Goal: Browse casually: Explore the website without a specific task or goal

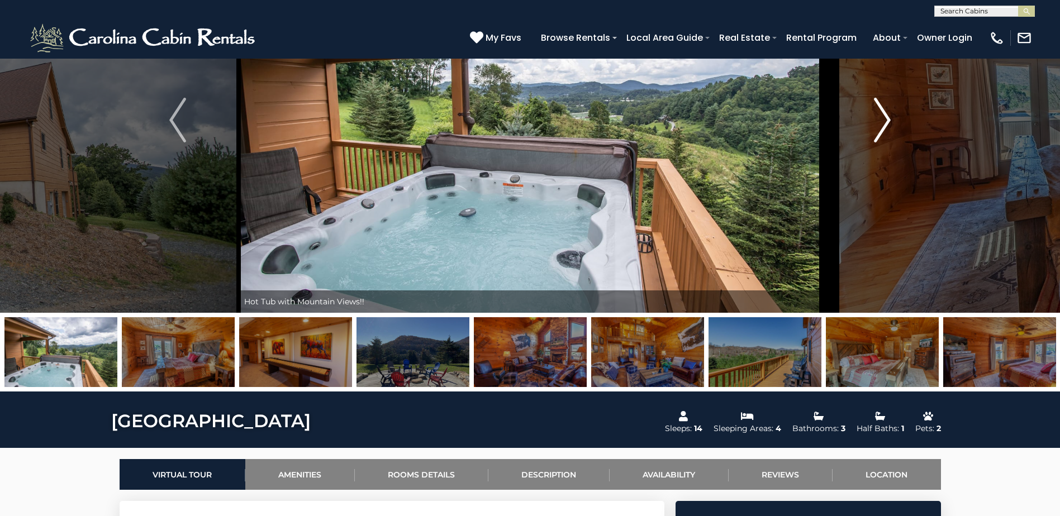
click at [888, 118] on img "Next" at bounding box center [882, 120] width 17 height 45
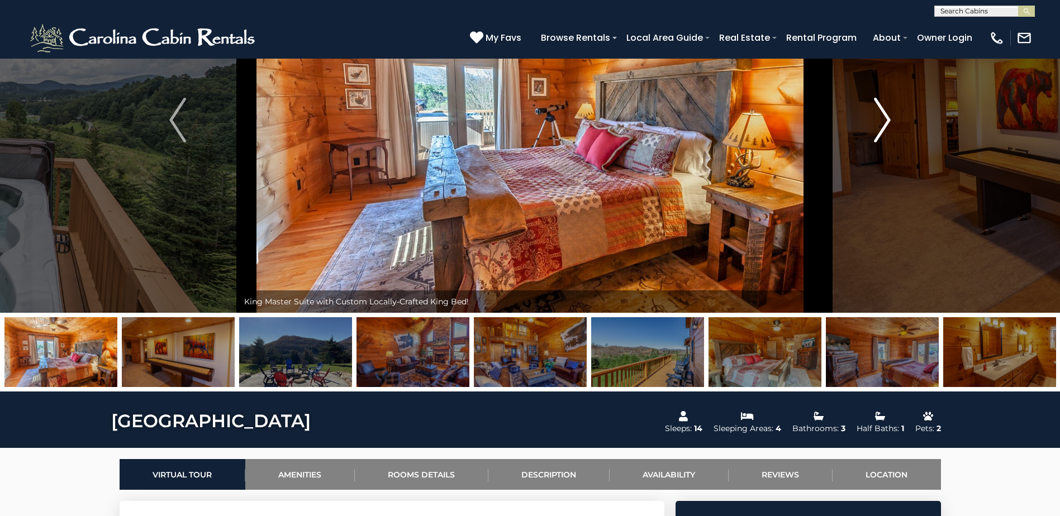
click at [888, 118] on img "Next" at bounding box center [882, 120] width 17 height 45
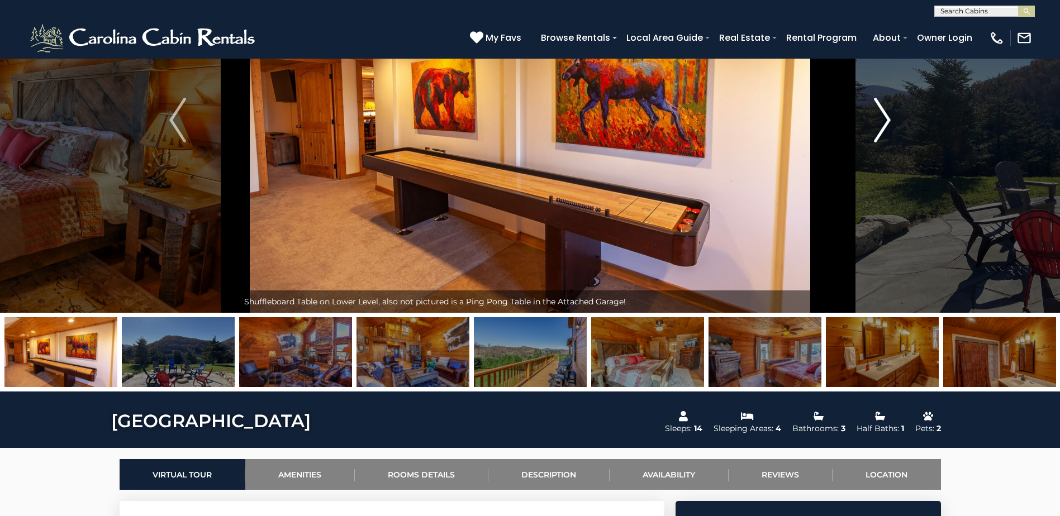
click at [888, 118] on img "Next" at bounding box center [882, 120] width 17 height 45
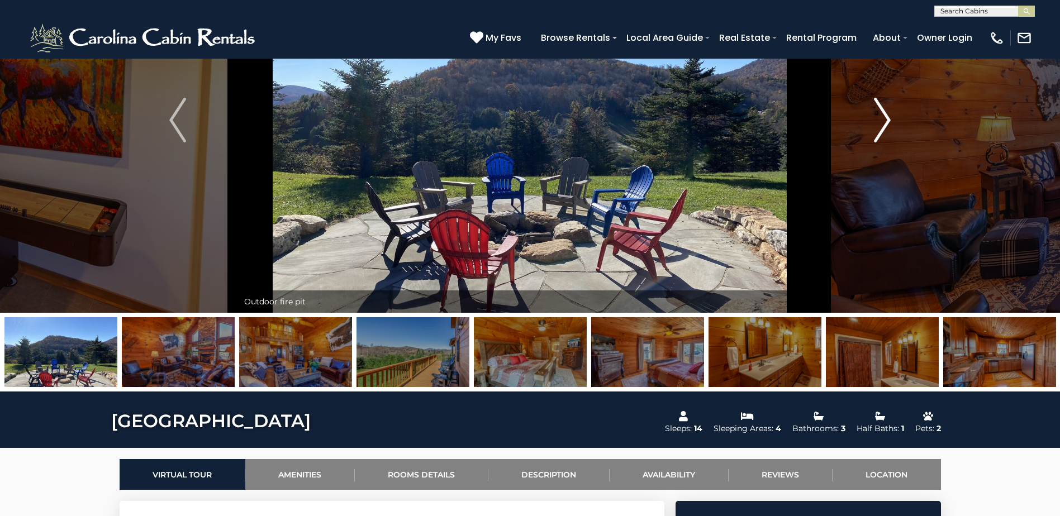
click at [888, 118] on img "Next" at bounding box center [882, 120] width 17 height 45
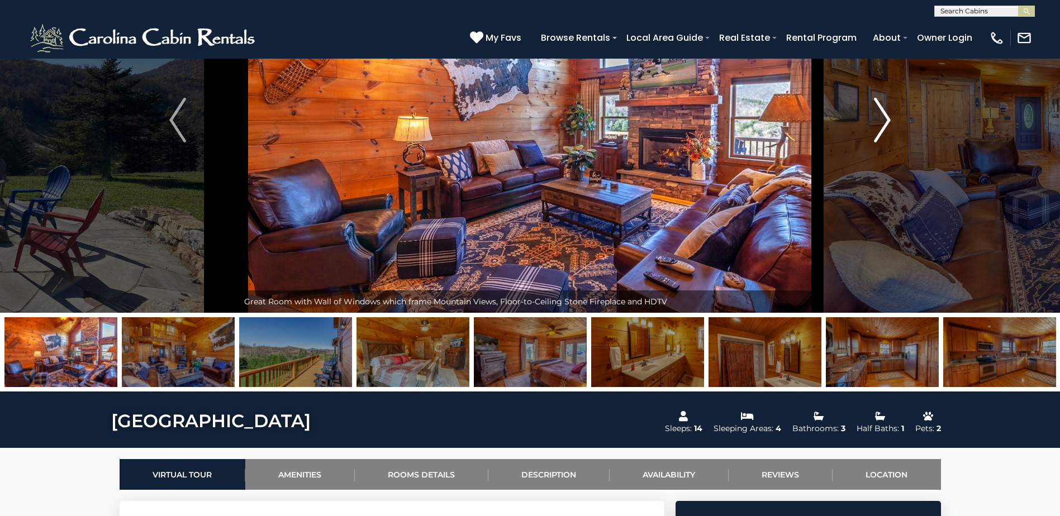
click at [888, 118] on img "Next" at bounding box center [882, 120] width 17 height 45
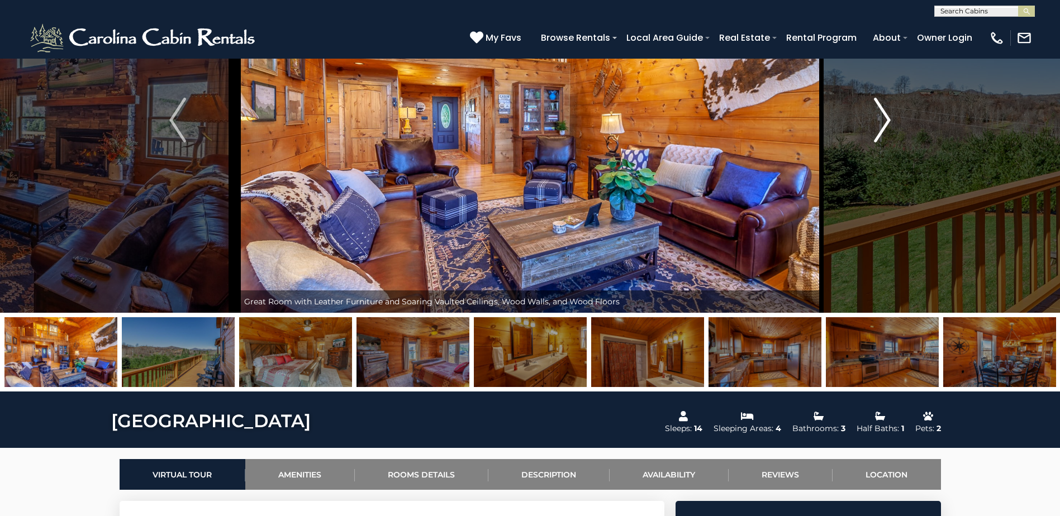
click at [888, 118] on img "Next" at bounding box center [882, 120] width 17 height 45
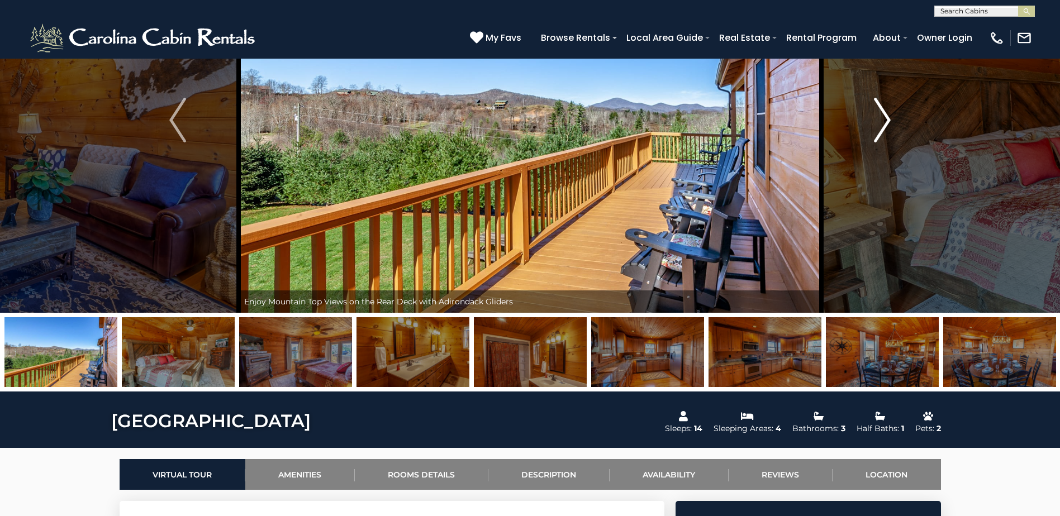
click at [888, 118] on img "Next" at bounding box center [882, 120] width 17 height 45
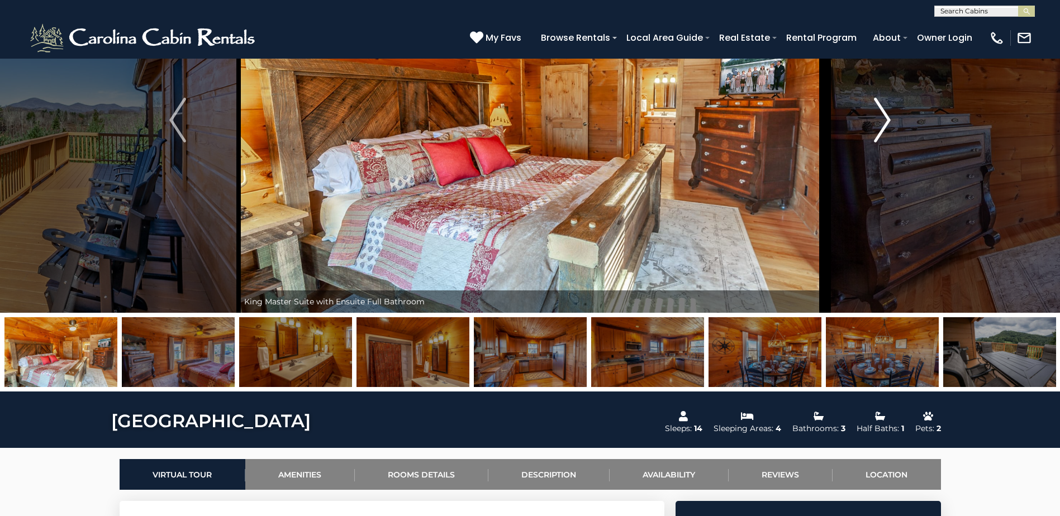
click at [888, 118] on img "Next" at bounding box center [882, 120] width 17 height 45
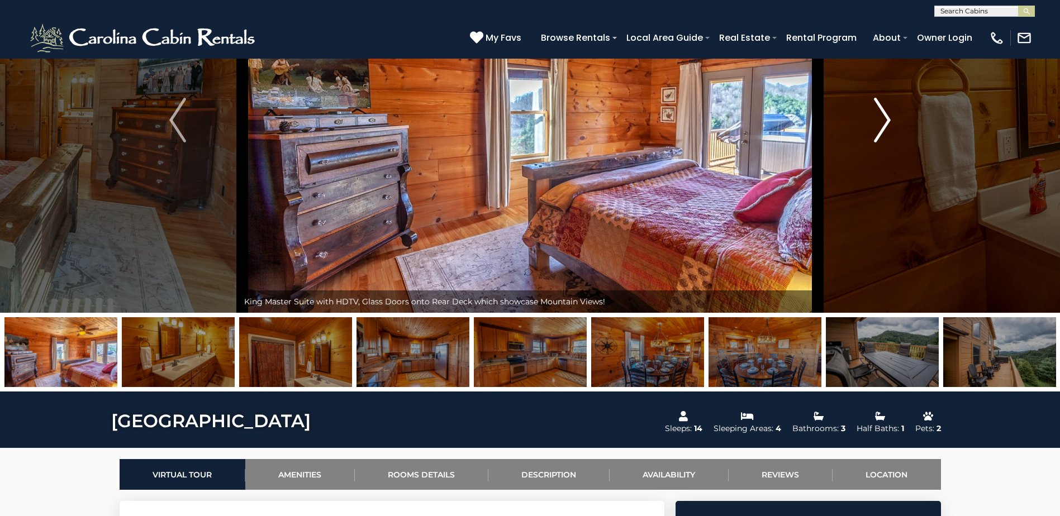
click at [888, 118] on img "Next" at bounding box center [882, 120] width 17 height 45
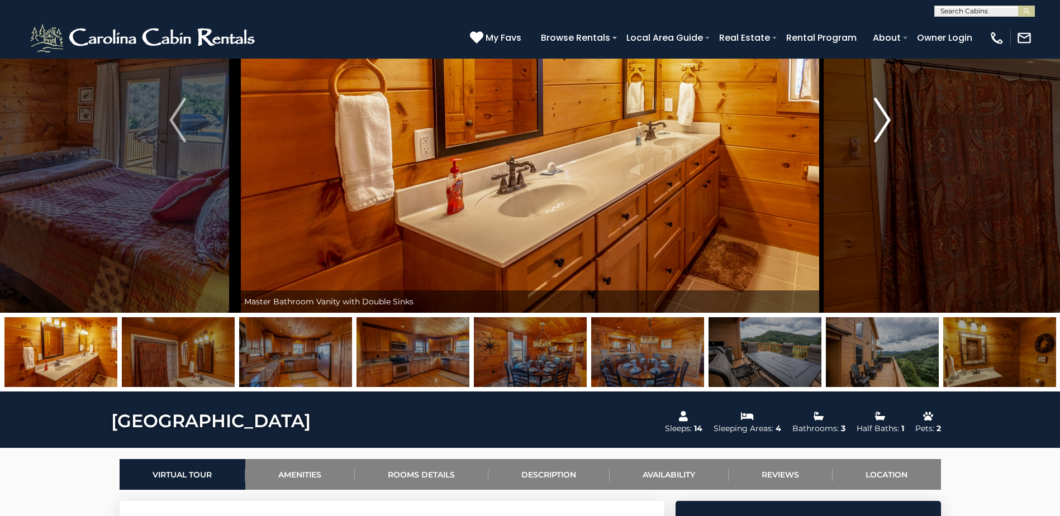
click at [888, 118] on img "Next" at bounding box center [882, 120] width 17 height 45
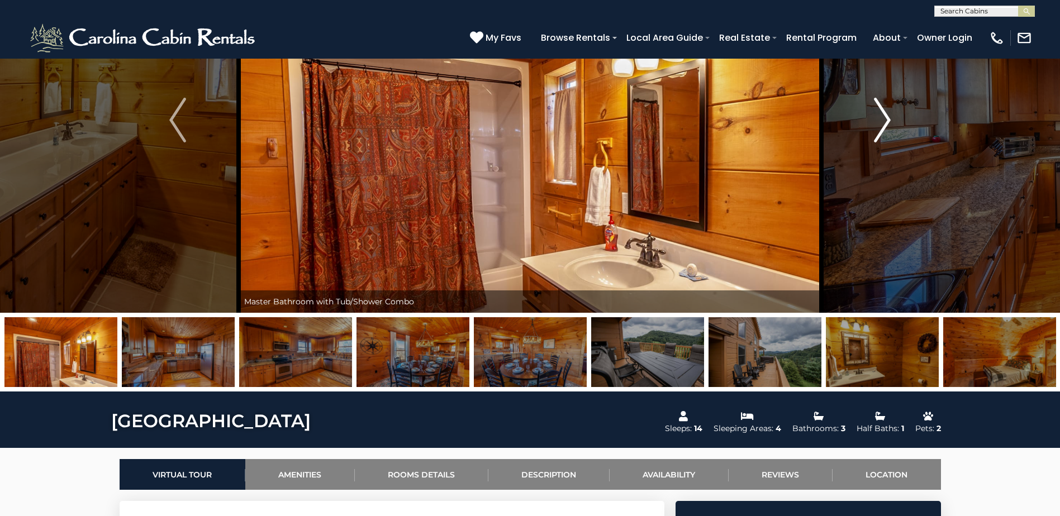
click at [888, 118] on img "Next" at bounding box center [882, 120] width 17 height 45
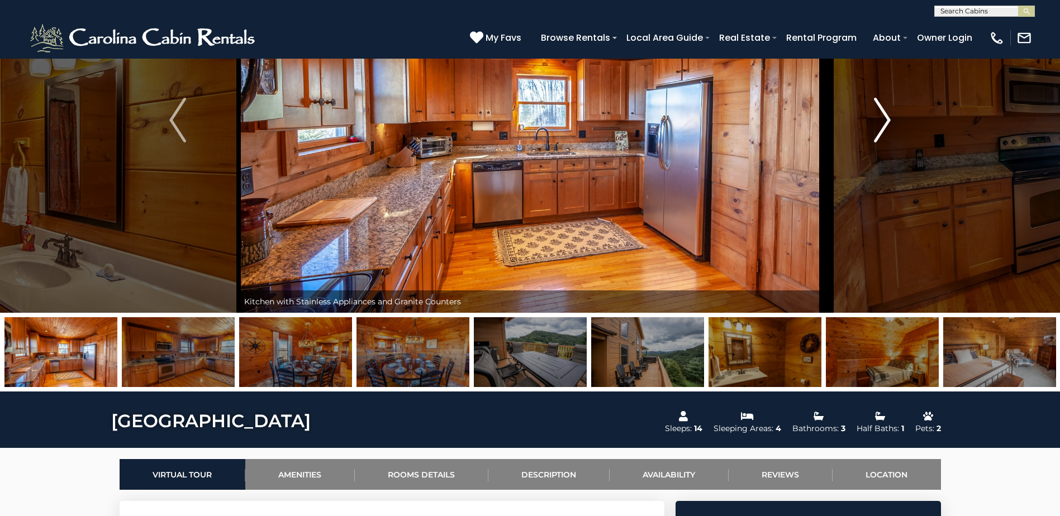
click at [888, 118] on img "Next" at bounding box center [882, 120] width 17 height 45
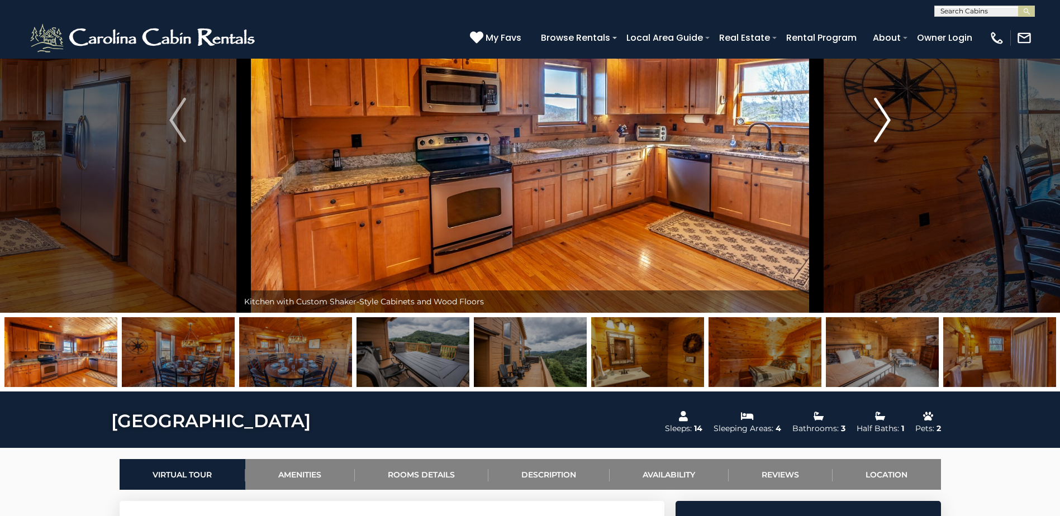
click at [888, 118] on img "Next" at bounding box center [882, 120] width 17 height 45
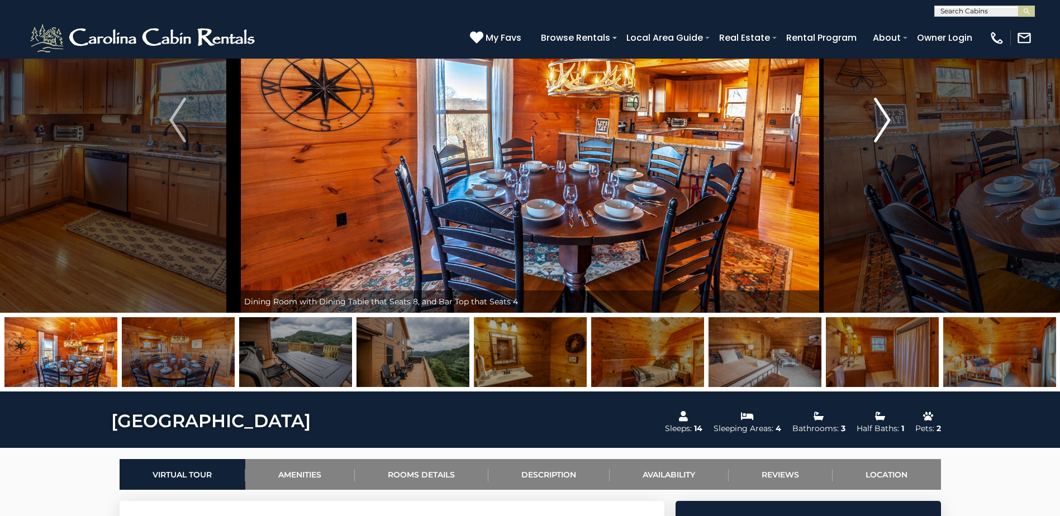
click at [888, 118] on img "Next" at bounding box center [882, 120] width 17 height 45
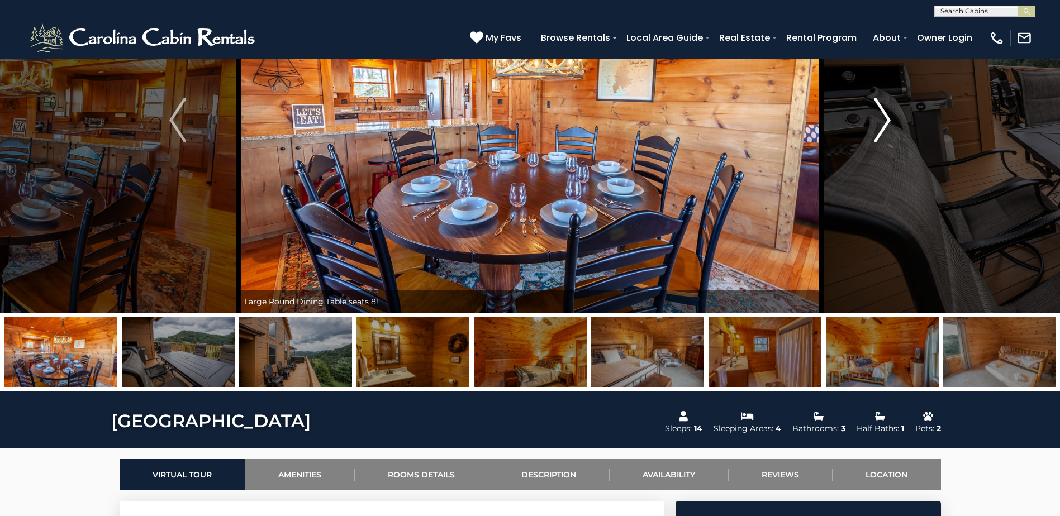
click at [888, 118] on img "Next" at bounding box center [882, 120] width 17 height 45
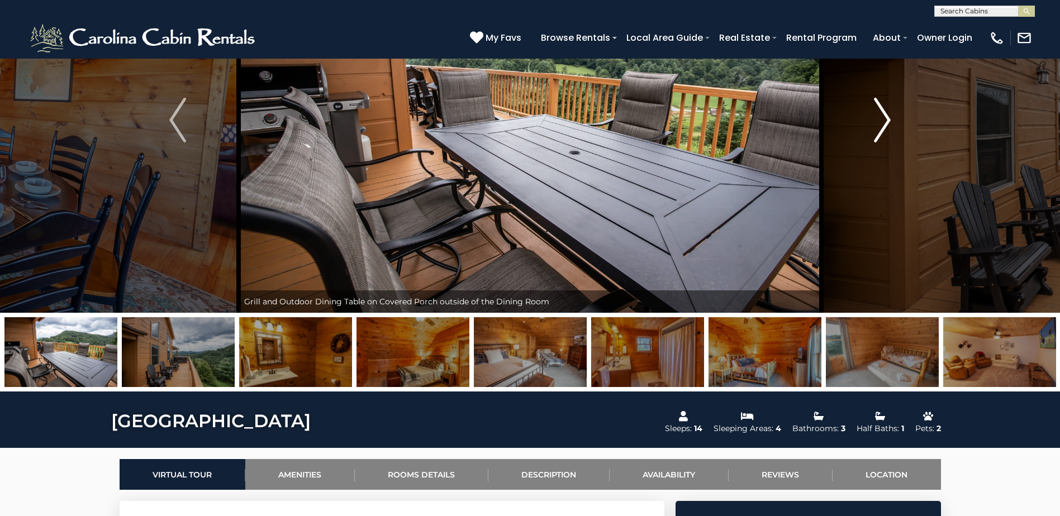
click at [888, 118] on img "Next" at bounding box center [882, 120] width 17 height 45
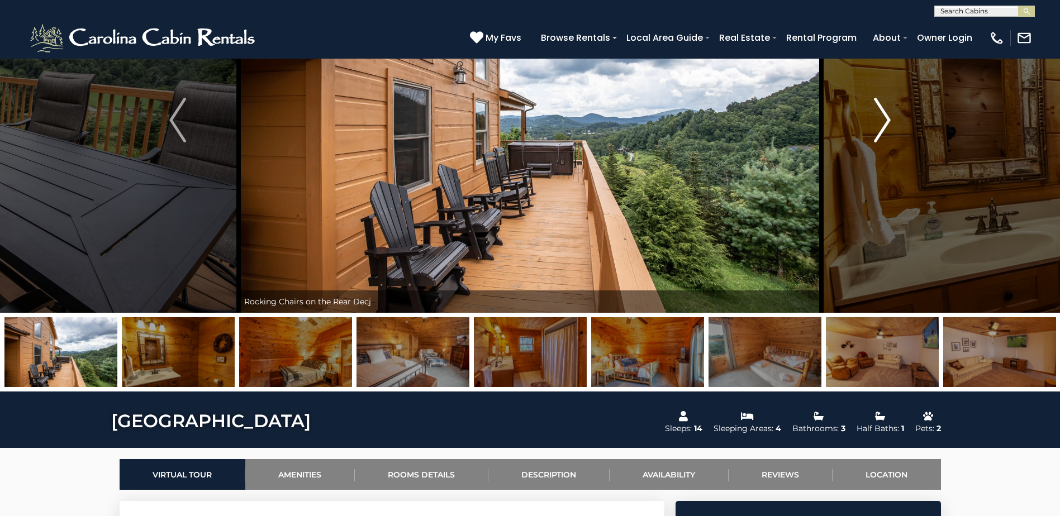
click at [888, 118] on img "Next" at bounding box center [882, 120] width 17 height 45
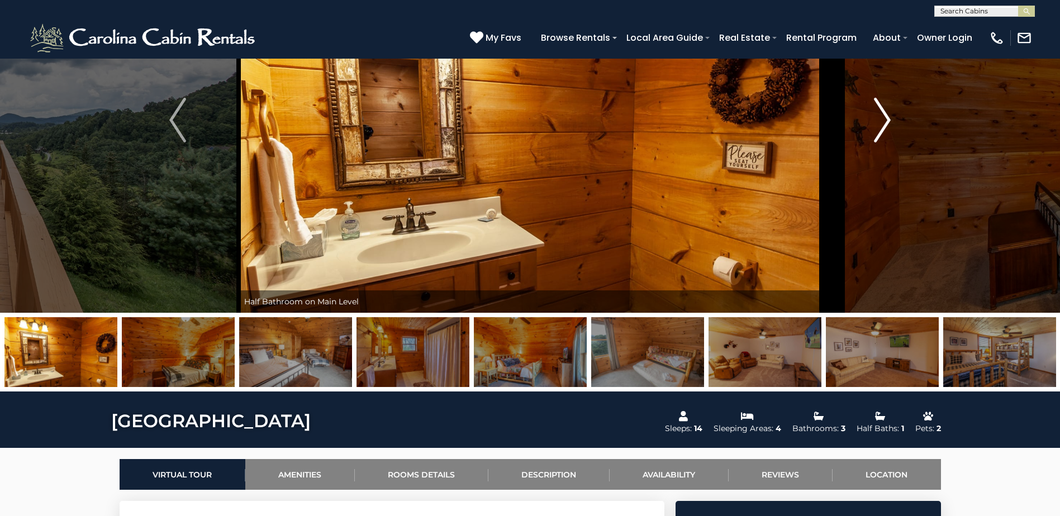
click at [888, 118] on img "Next" at bounding box center [882, 120] width 17 height 45
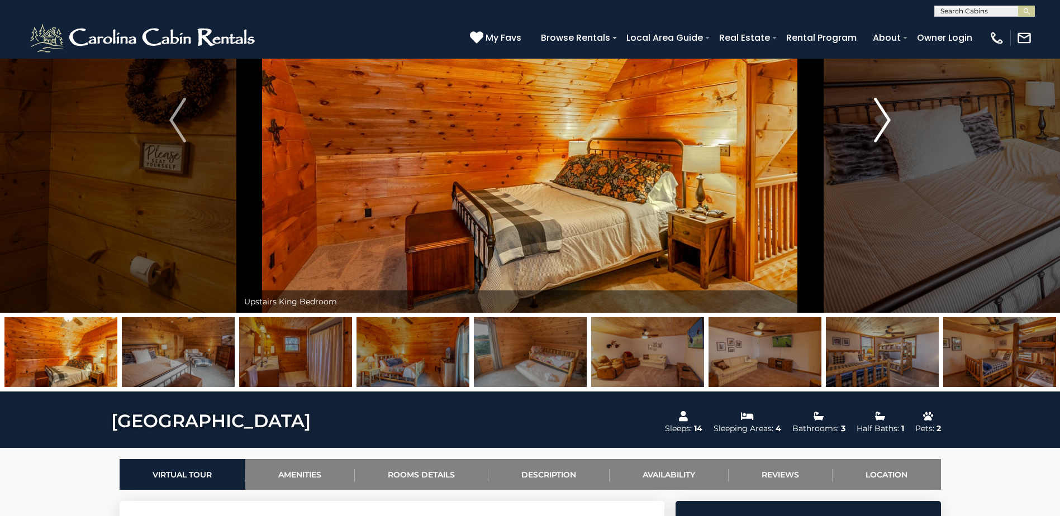
click at [888, 118] on img "Next" at bounding box center [882, 120] width 17 height 45
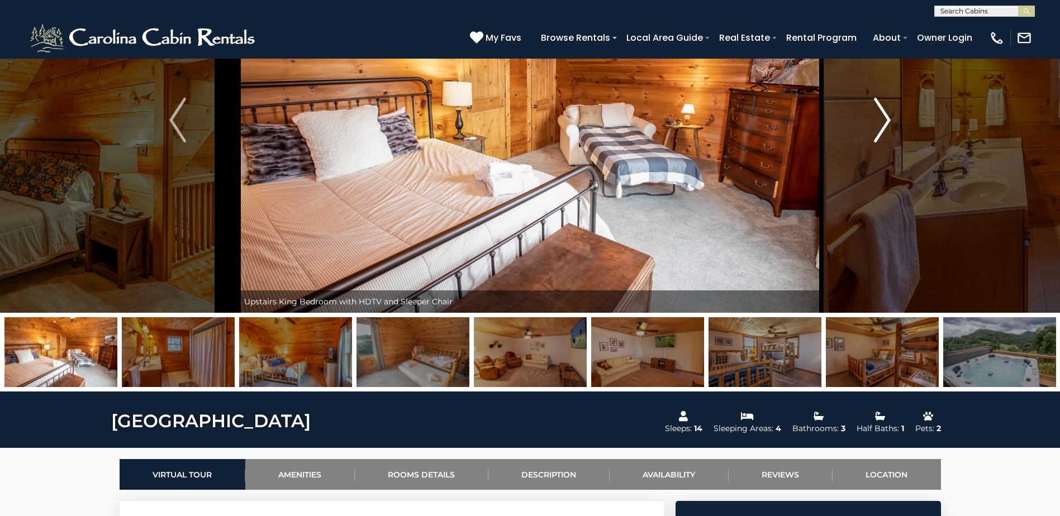
click at [888, 118] on img "Next" at bounding box center [882, 120] width 17 height 45
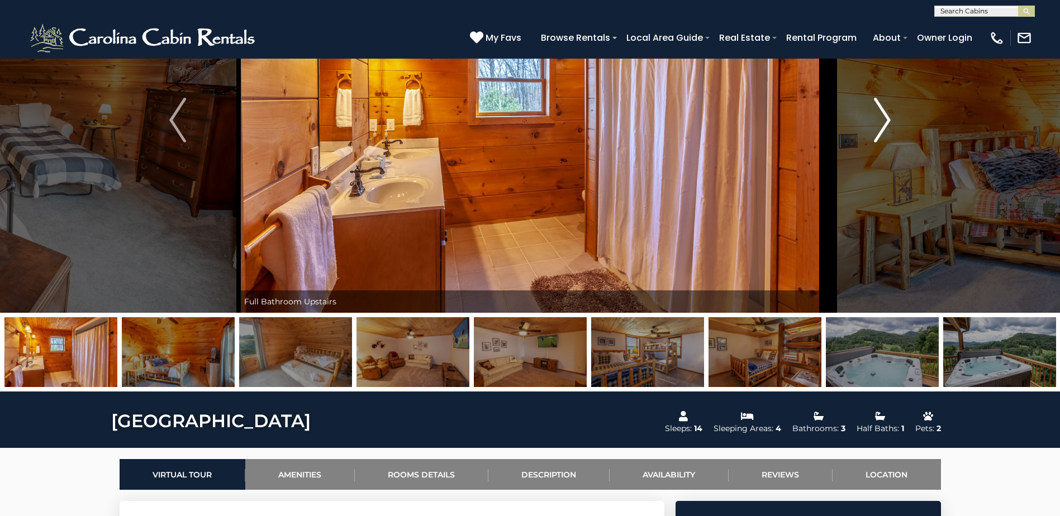
click at [888, 118] on img "Next" at bounding box center [882, 120] width 17 height 45
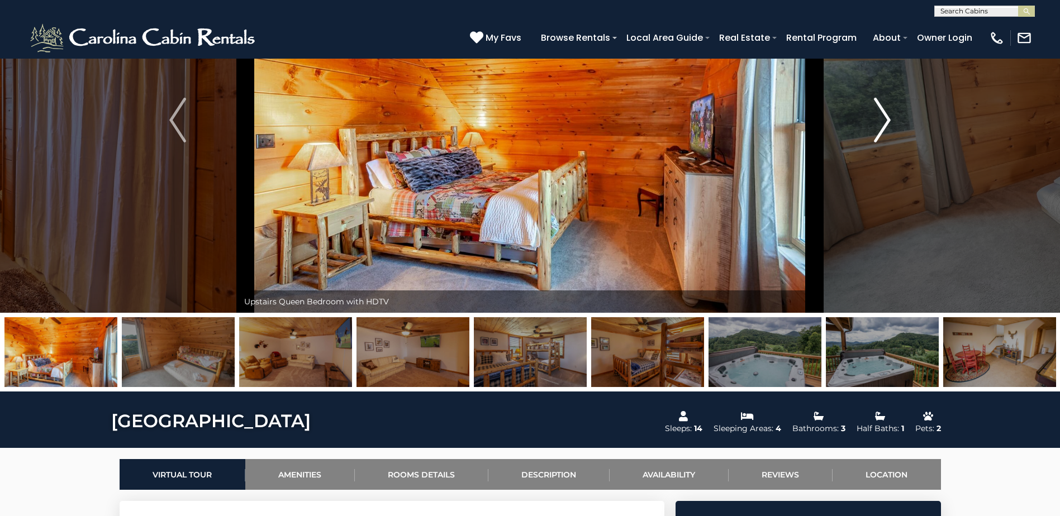
click at [888, 118] on img "Next" at bounding box center [882, 120] width 17 height 45
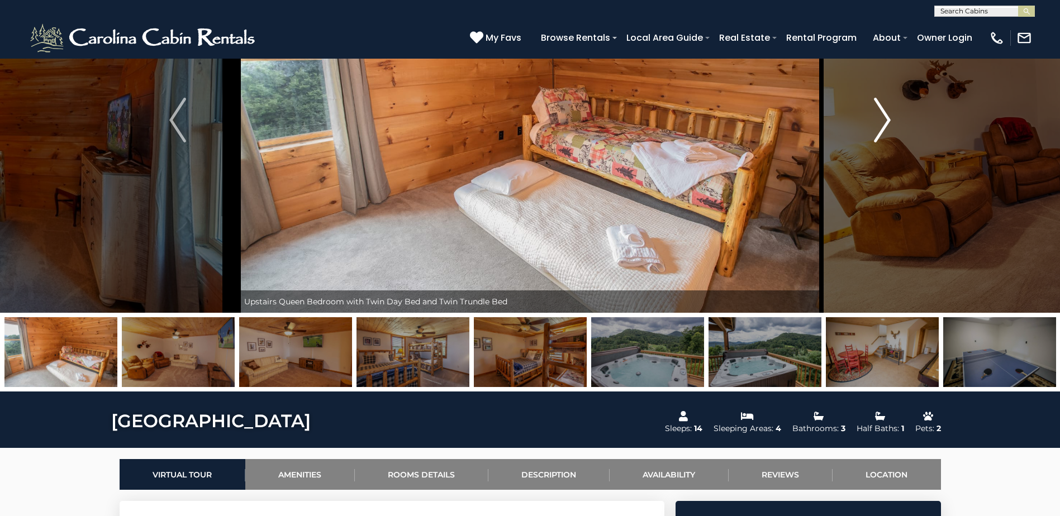
click at [888, 118] on img "Next" at bounding box center [882, 120] width 17 height 45
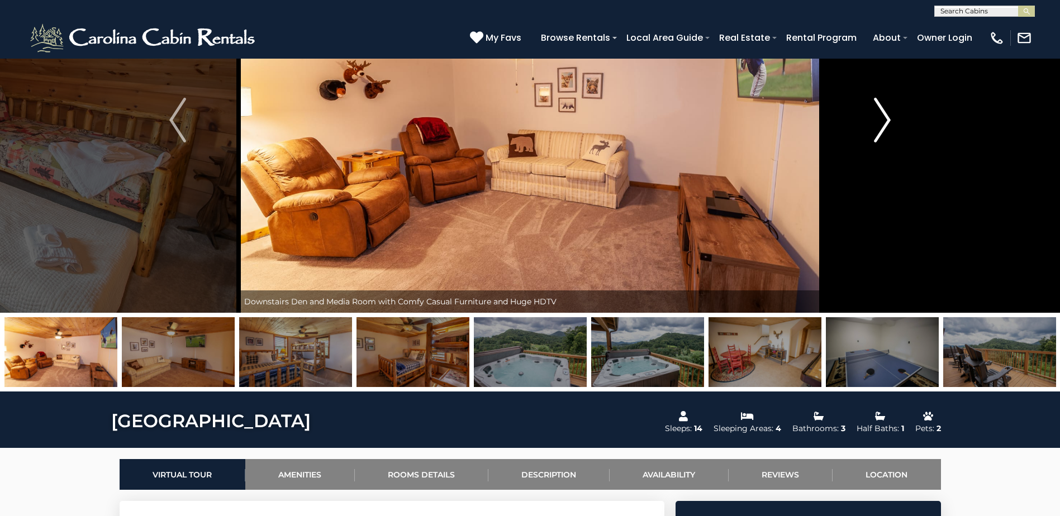
click at [888, 118] on img "Next" at bounding box center [882, 120] width 17 height 45
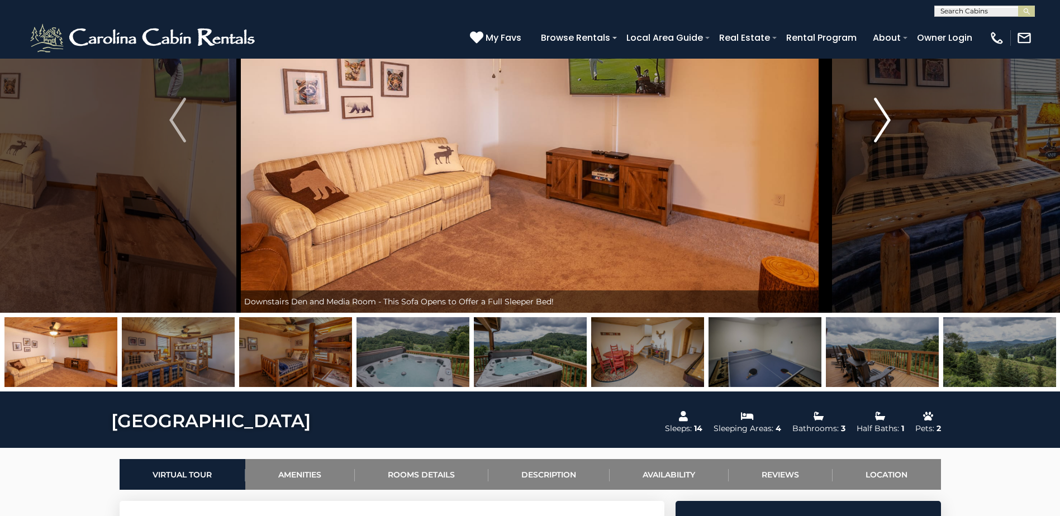
click at [888, 118] on img "Next" at bounding box center [882, 120] width 17 height 45
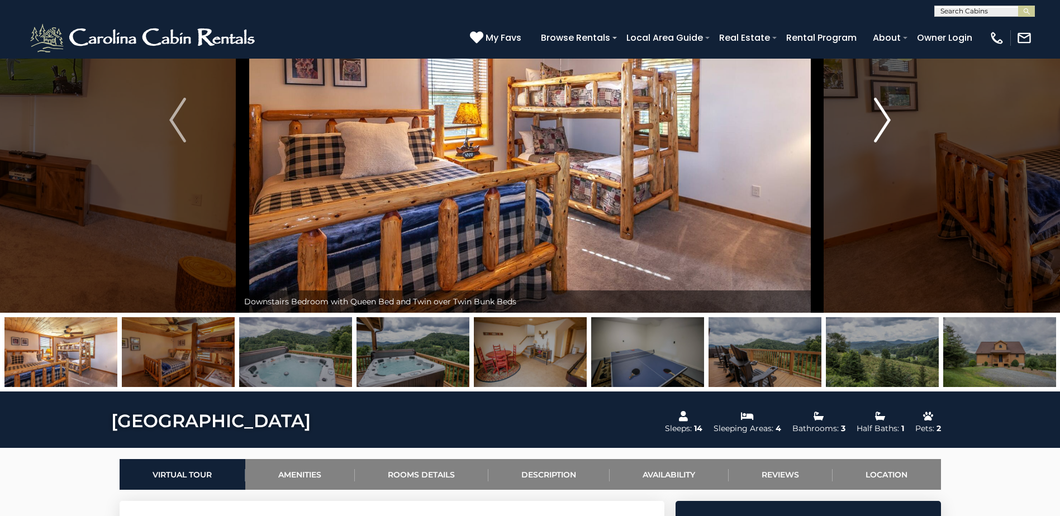
click at [888, 118] on img "Next" at bounding box center [882, 120] width 17 height 45
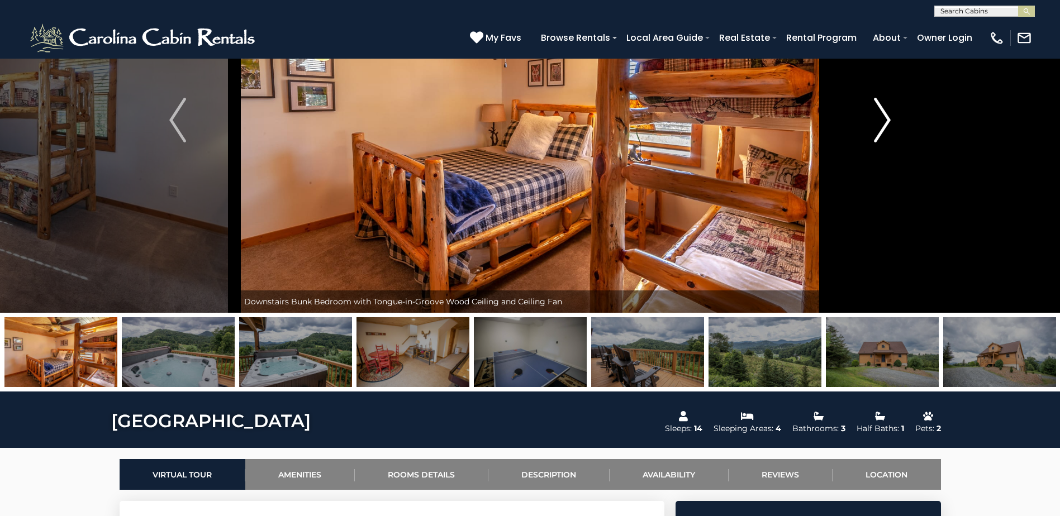
click at [888, 118] on img "Next" at bounding box center [882, 120] width 17 height 45
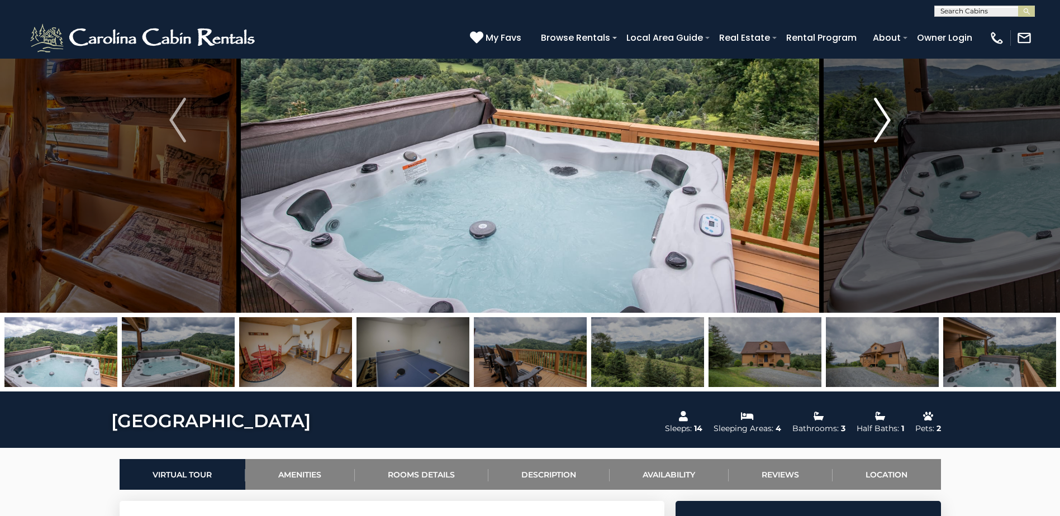
click at [888, 118] on img "Next" at bounding box center [882, 120] width 17 height 45
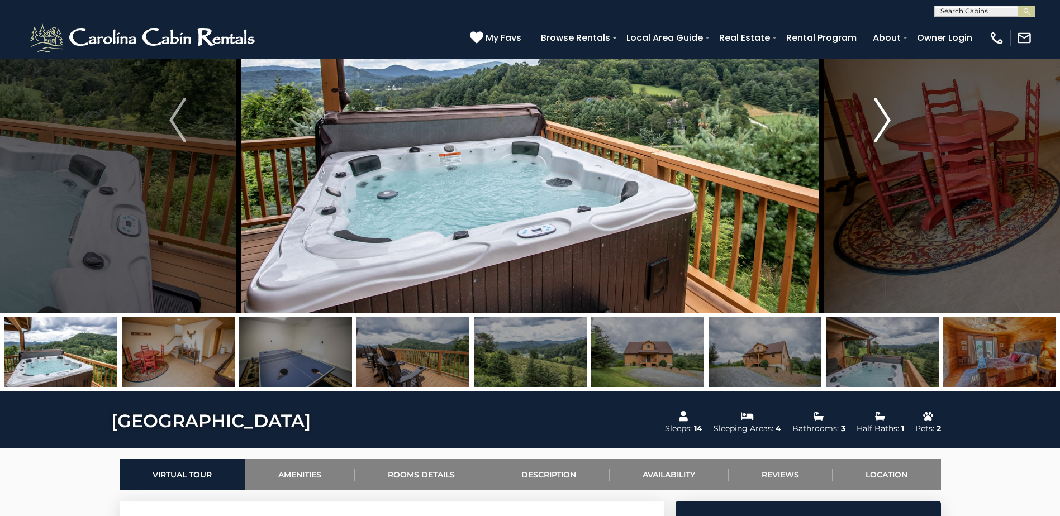
click at [888, 118] on img "Next" at bounding box center [882, 120] width 17 height 45
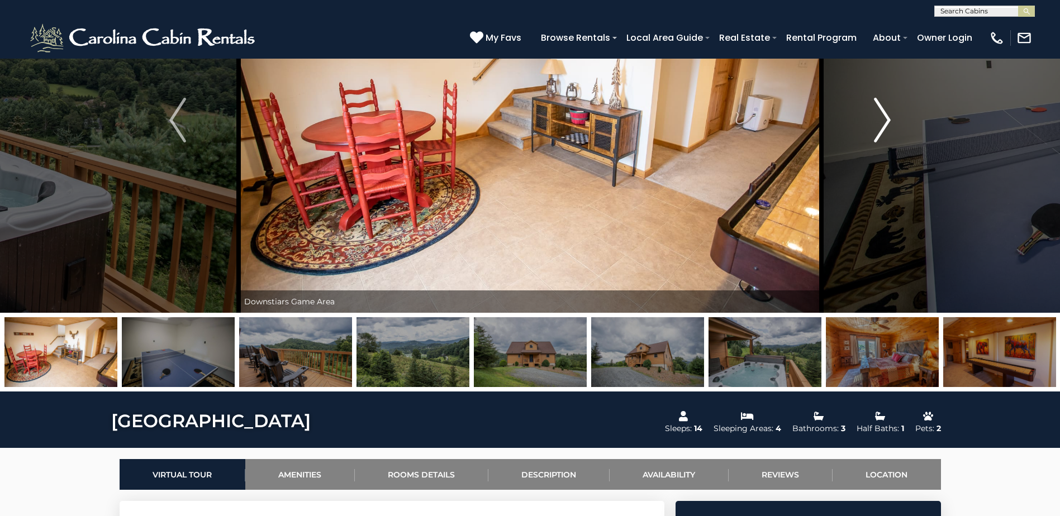
click at [888, 118] on img "Next" at bounding box center [882, 120] width 17 height 45
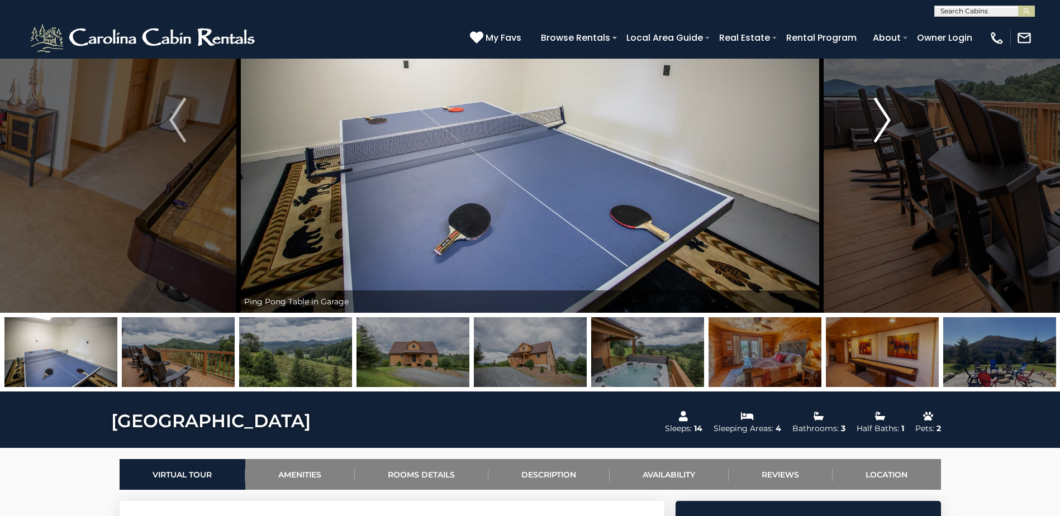
click at [888, 118] on img "Next" at bounding box center [882, 120] width 17 height 45
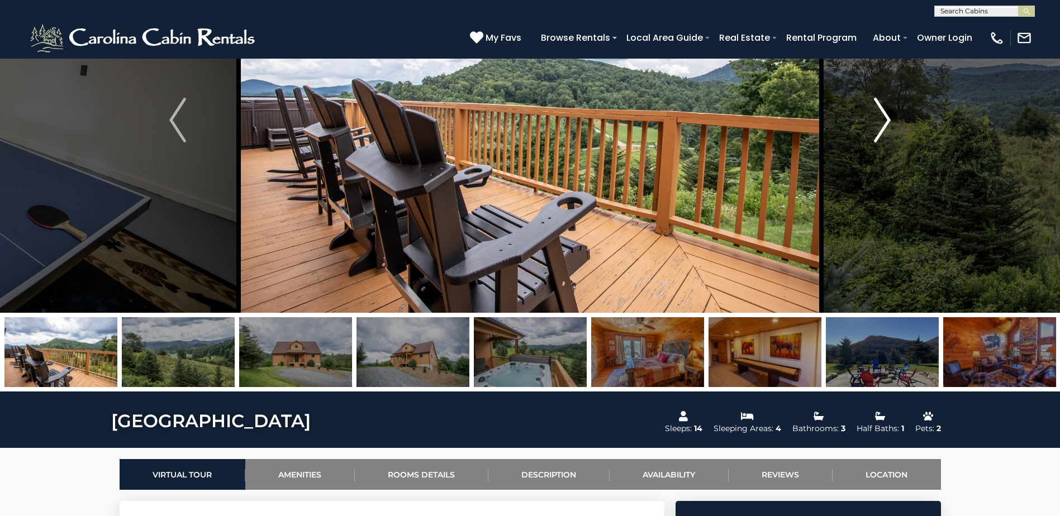
click at [888, 118] on img "Next" at bounding box center [882, 120] width 17 height 45
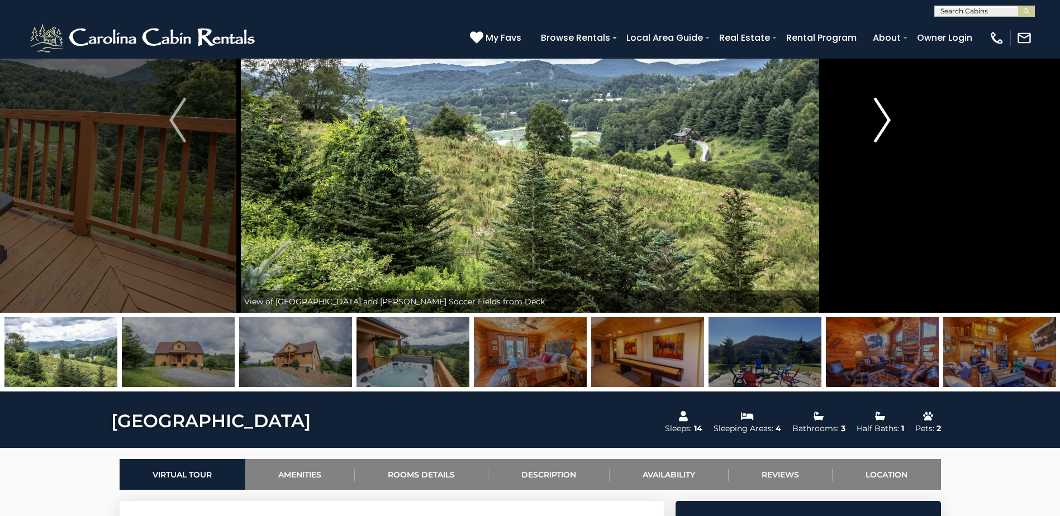
click at [888, 118] on img "Next" at bounding box center [882, 120] width 17 height 45
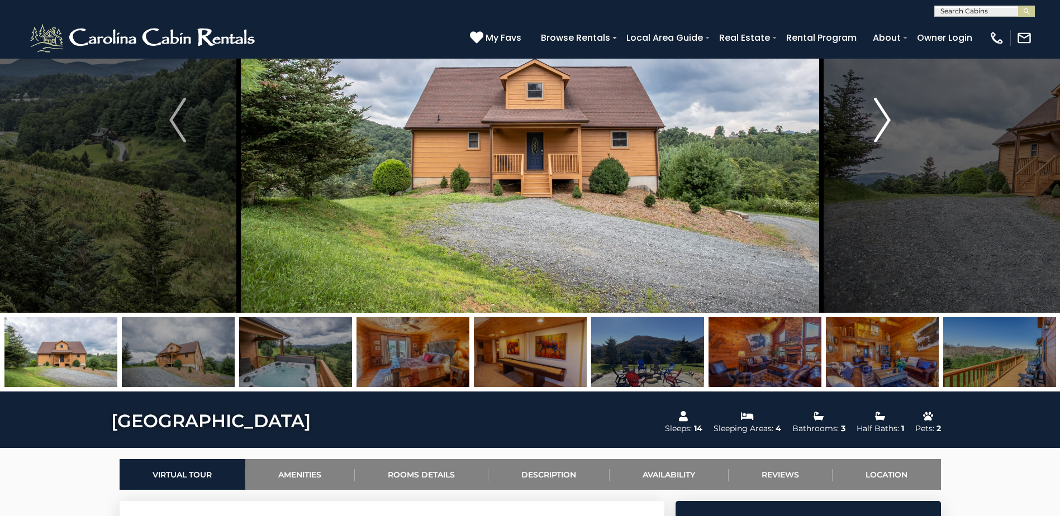
click at [888, 118] on img "Next" at bounding box center [882, 120] width 17 height 45
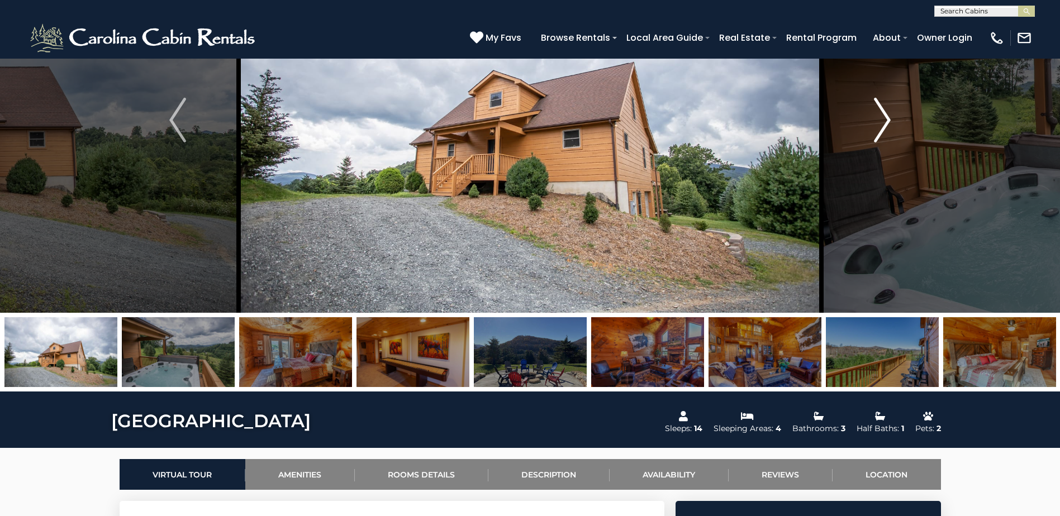
click at [888, 118] on img "Next" at bounding box center [882, 120] width 17 height 45
